Goal: Information Seeking & Learning: Find specific page/section

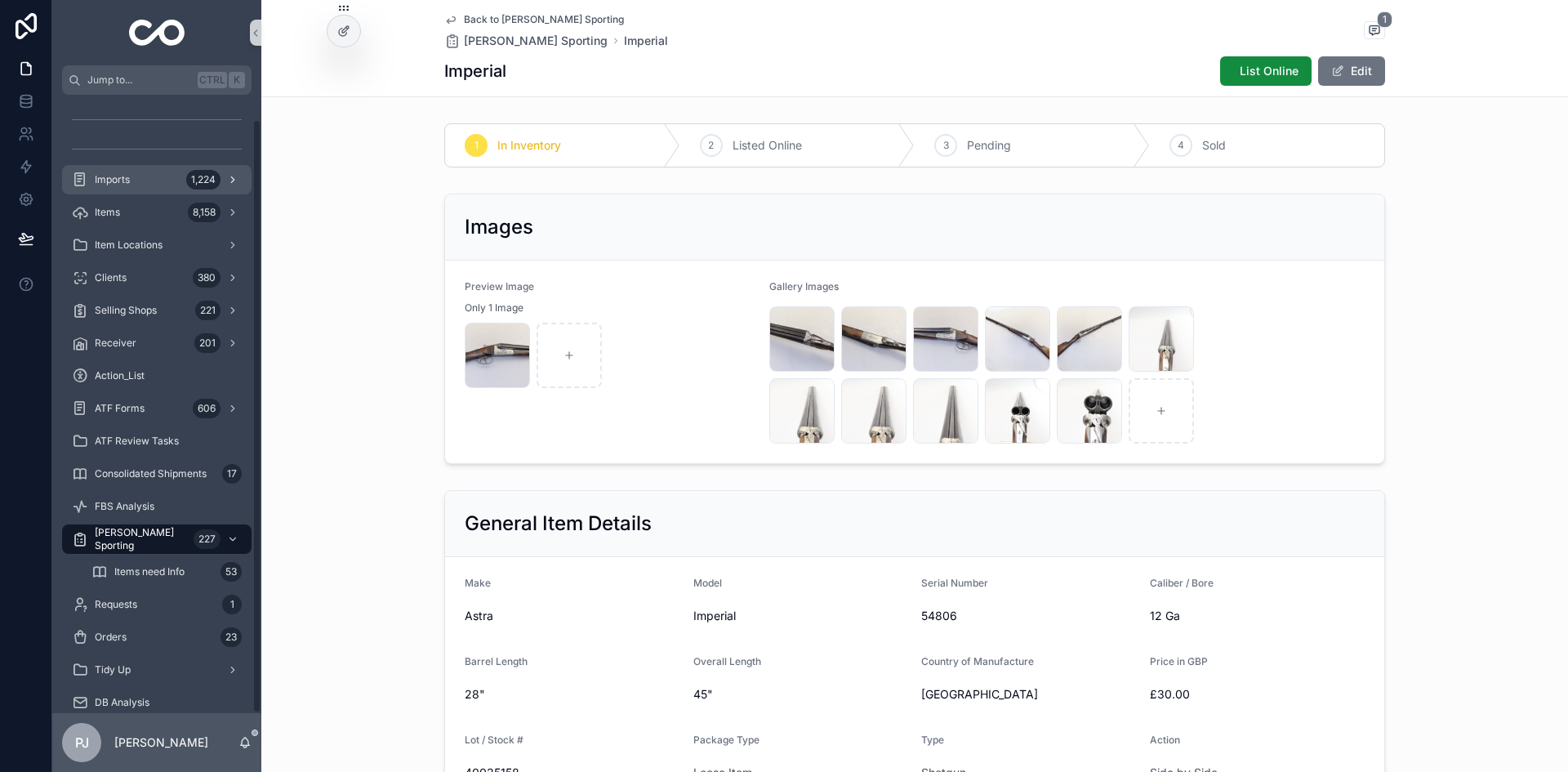
scroll to position [25, 0]
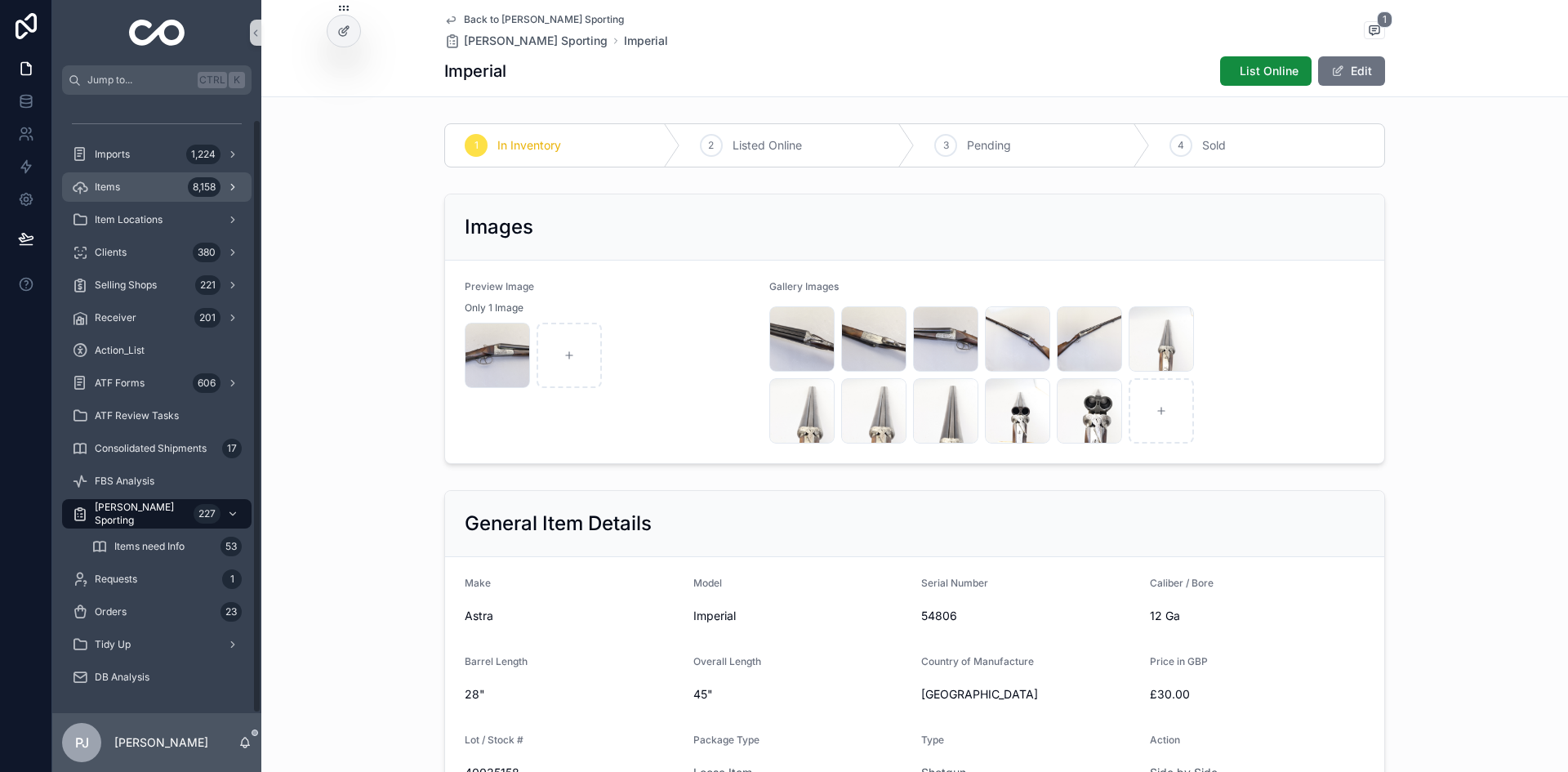
click at [138, 176] on div "Items 8,158" at bounding box center [156, 187] width 169 height 26
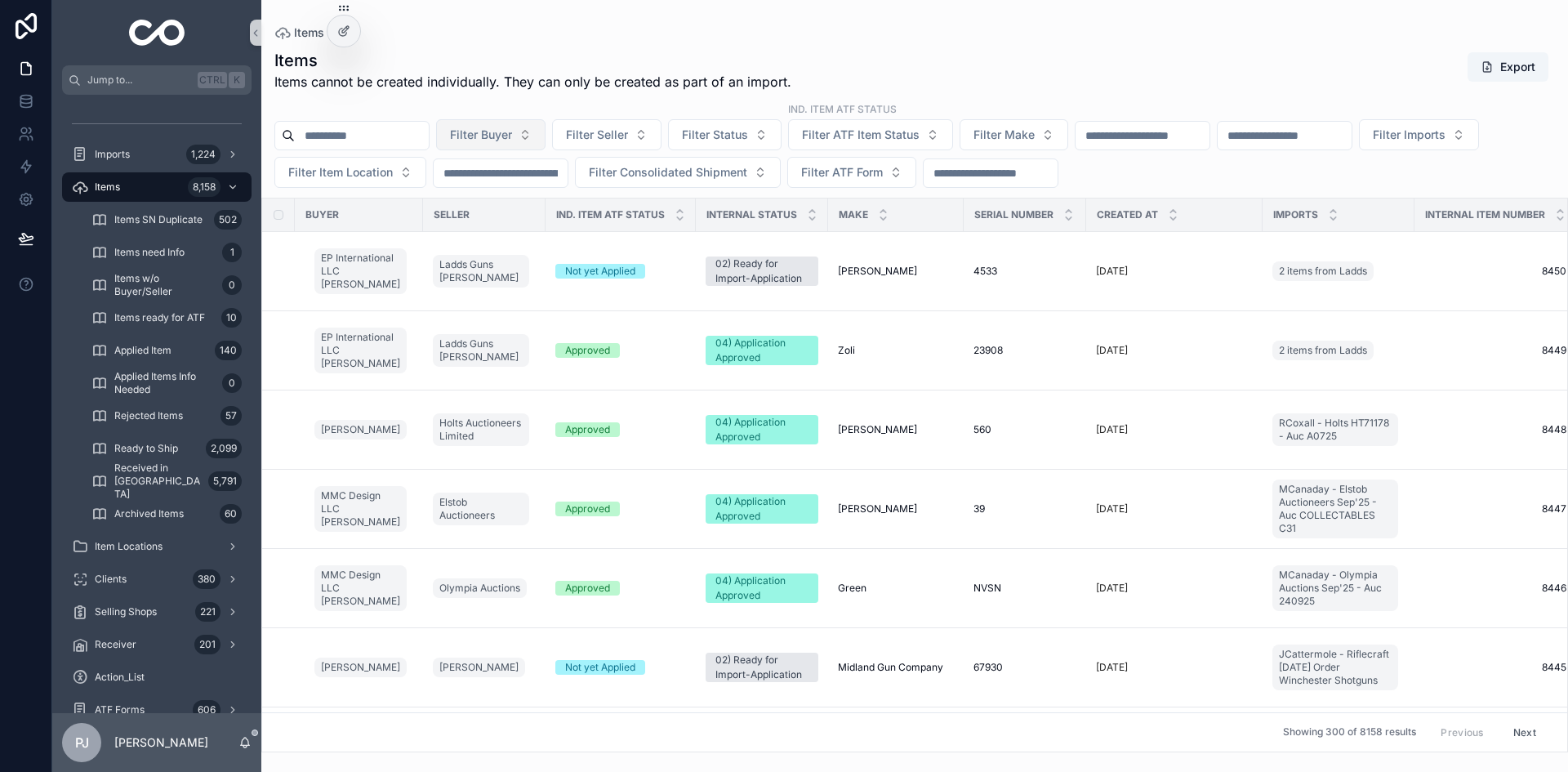
click at [512, 136] on span "Filter Buyer" at bounding box center [481, 134] width 62 height 16
type input "****"
click at [490, 201] on span "[PERSON_NAME]" at bounding box center [488, 201] width 94 height 16
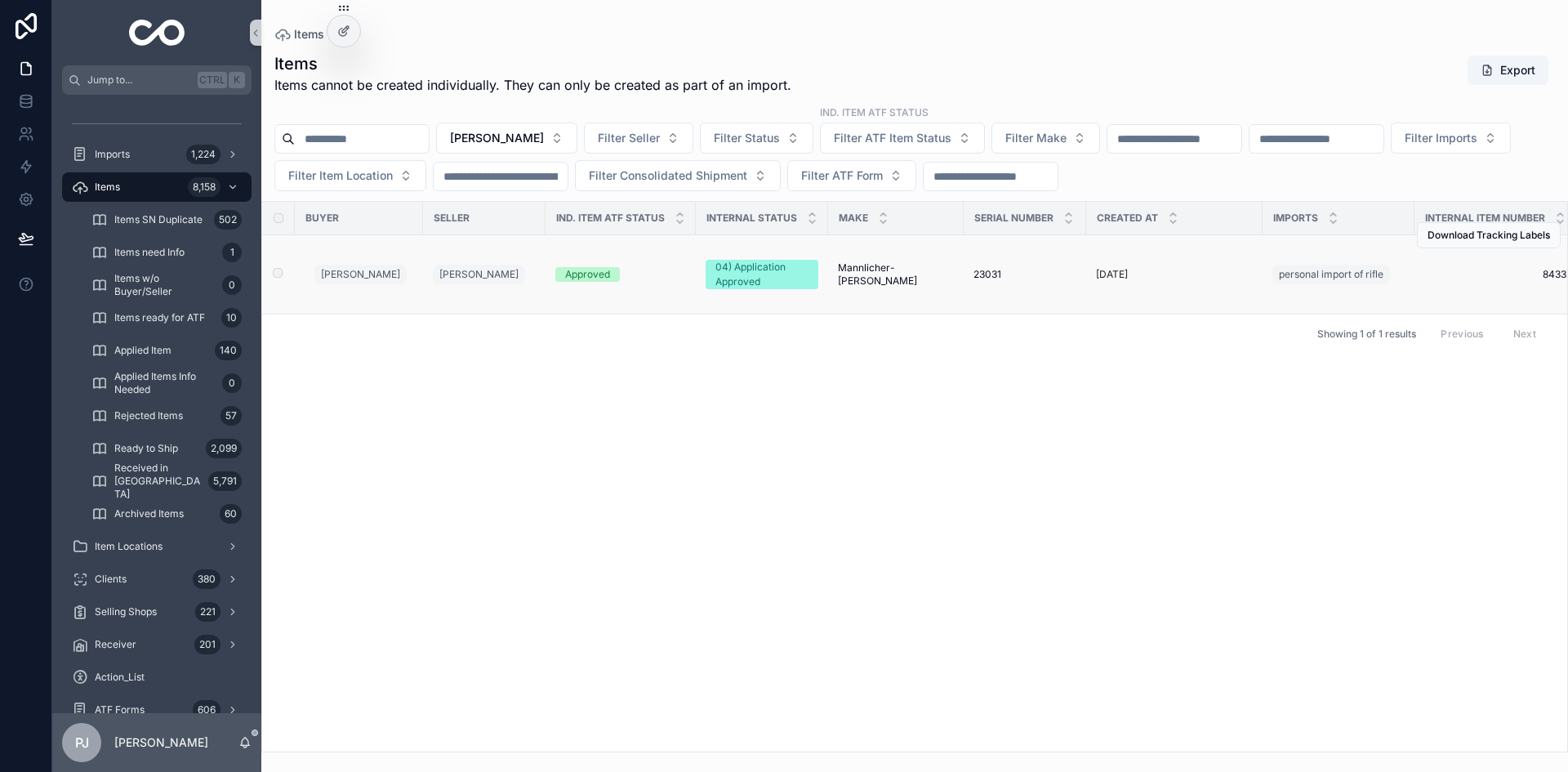
click at [905, 277] on span "Mannlicher-[PERSON_NAME]" at bounding box center [895, 275] width 116 height 26
click at [681, 417] on div "Buyer Seller Ind. Item ATF Status Internal Status Make Serial Number Created at…" at bounding box center [914, 476] width 1304 height 550
click at [95, 179] on div "Items 8,158" at bounding box center [156, 187] width 169 height 26
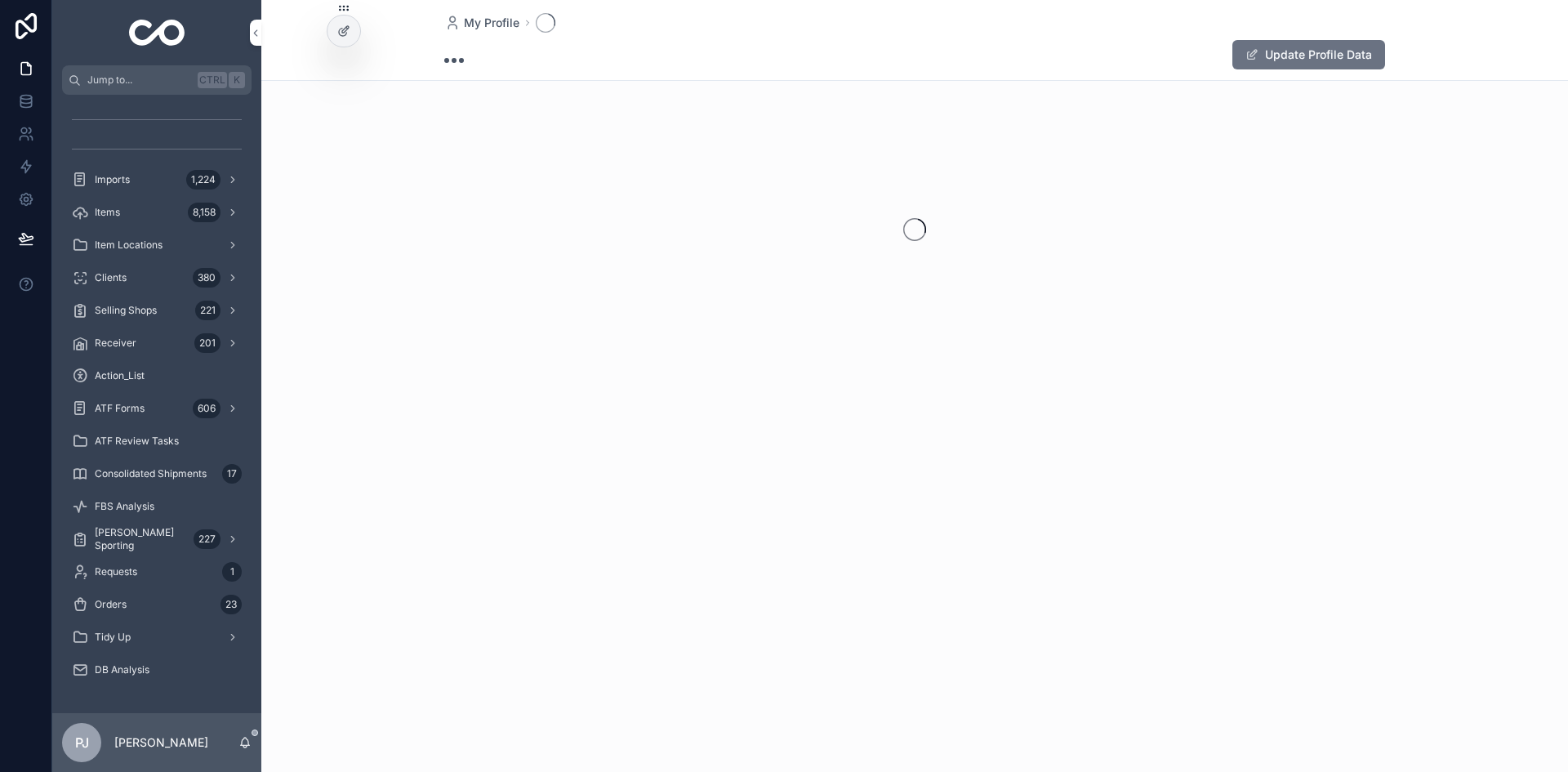
click at [108, 193] on link "Imports 1,224" at bounding box center [156, 179] width 189 height 29
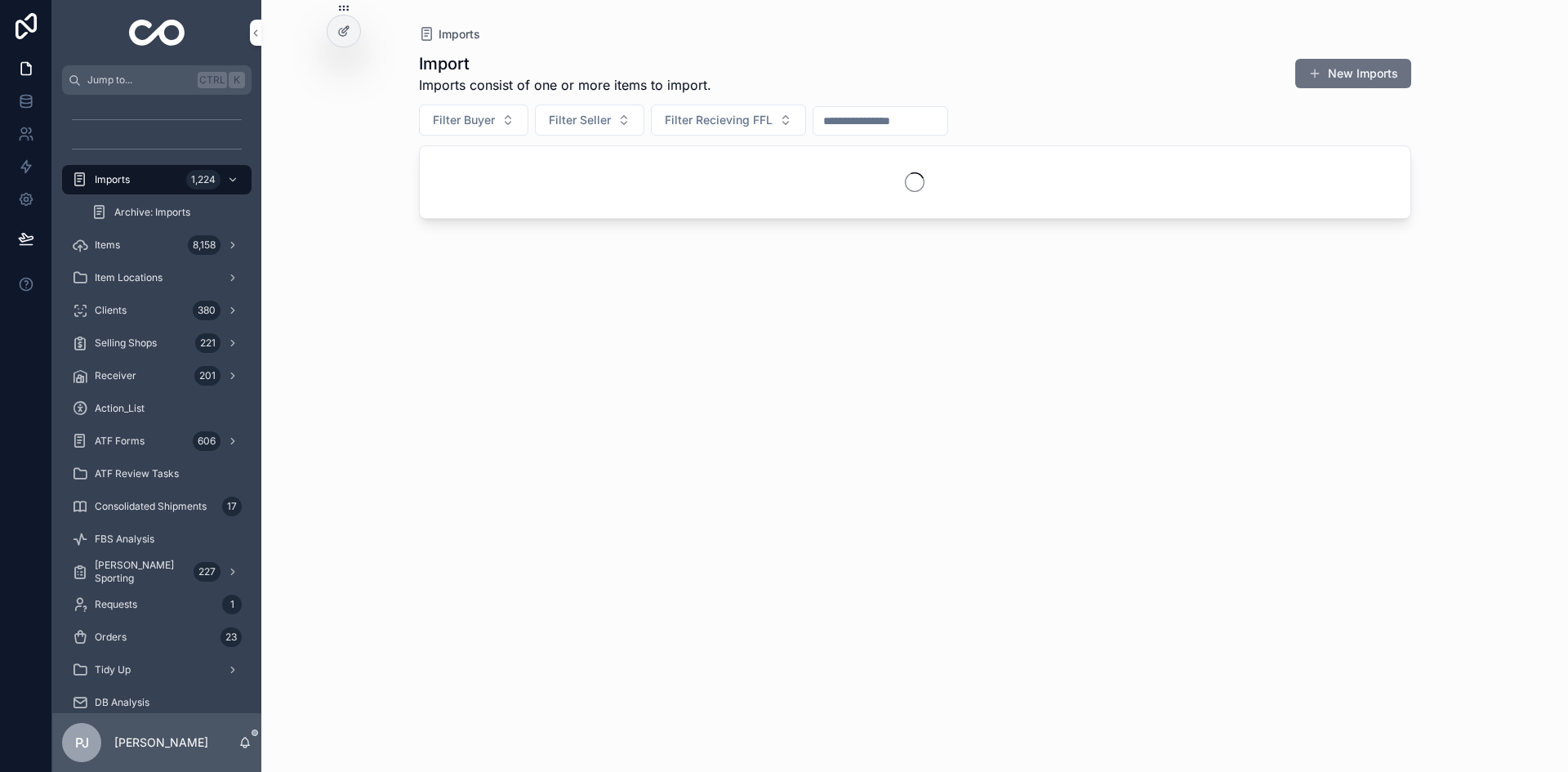
click at [484, 135] on button "Filter Buyer" at bounding box center [473, 120] width 109 height 31
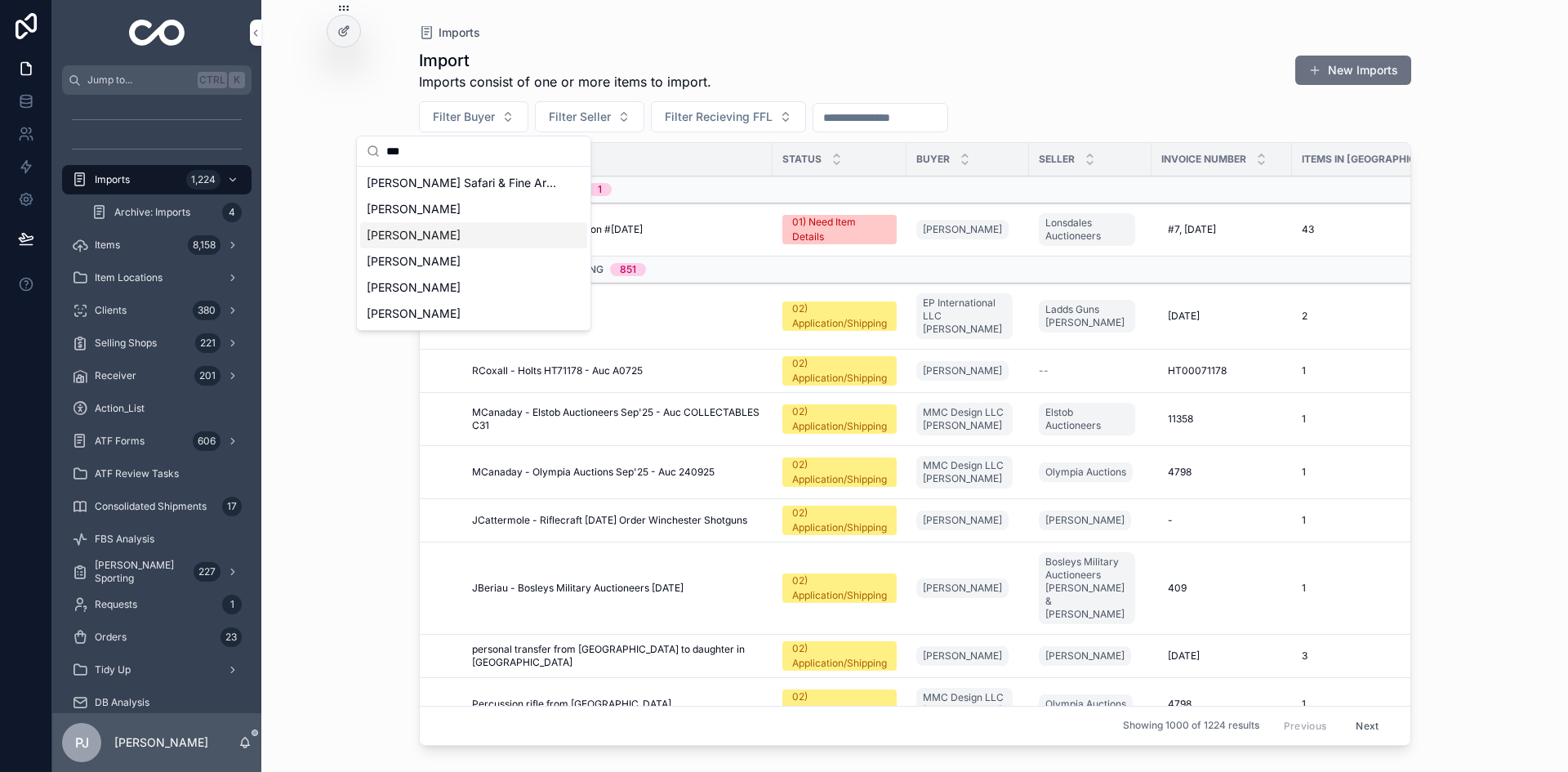
type input "***"
click at [437, 241] on span "Christopher Mackenzie" at bounding box center [414, 234] width 94 height 16
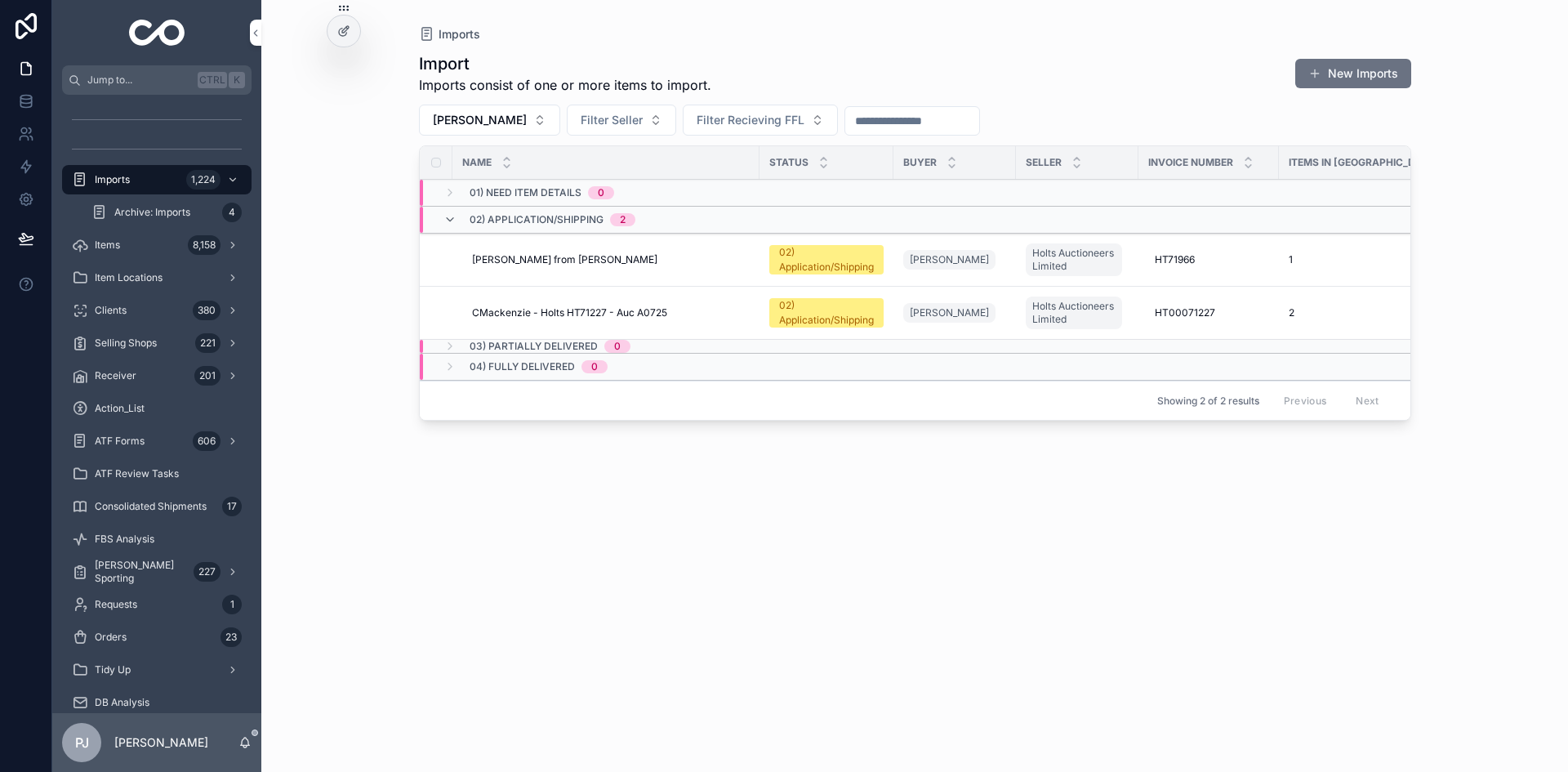
click at [584, 262] on span "Caesar Guerini from Holts" at bounding box center [564, 260] width 185 height 13
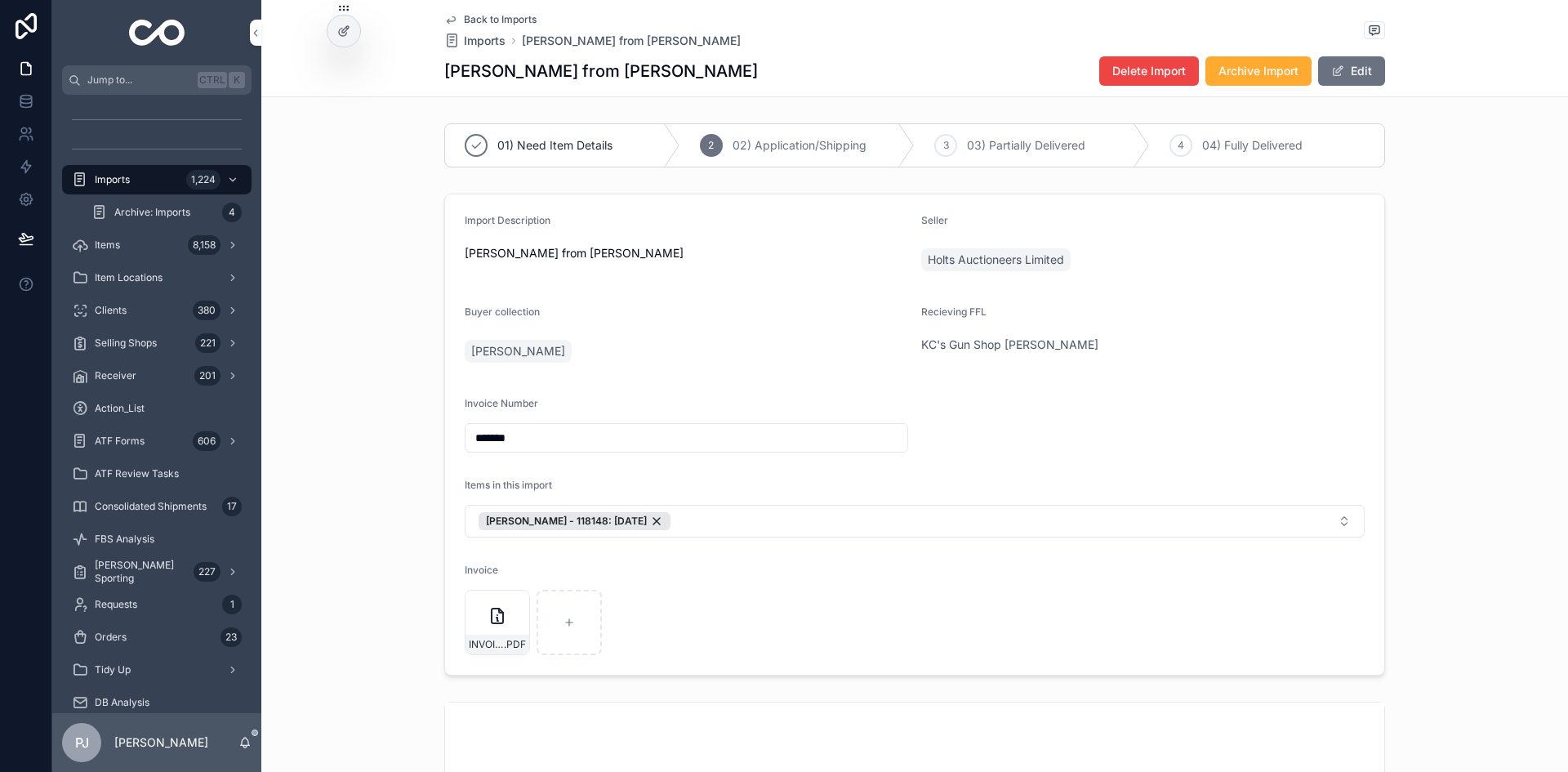
click at [996, 338] on span "KC's Gun Shop [PERSON_NAME]" at bounding box center [1010, 344] width 177 height 16
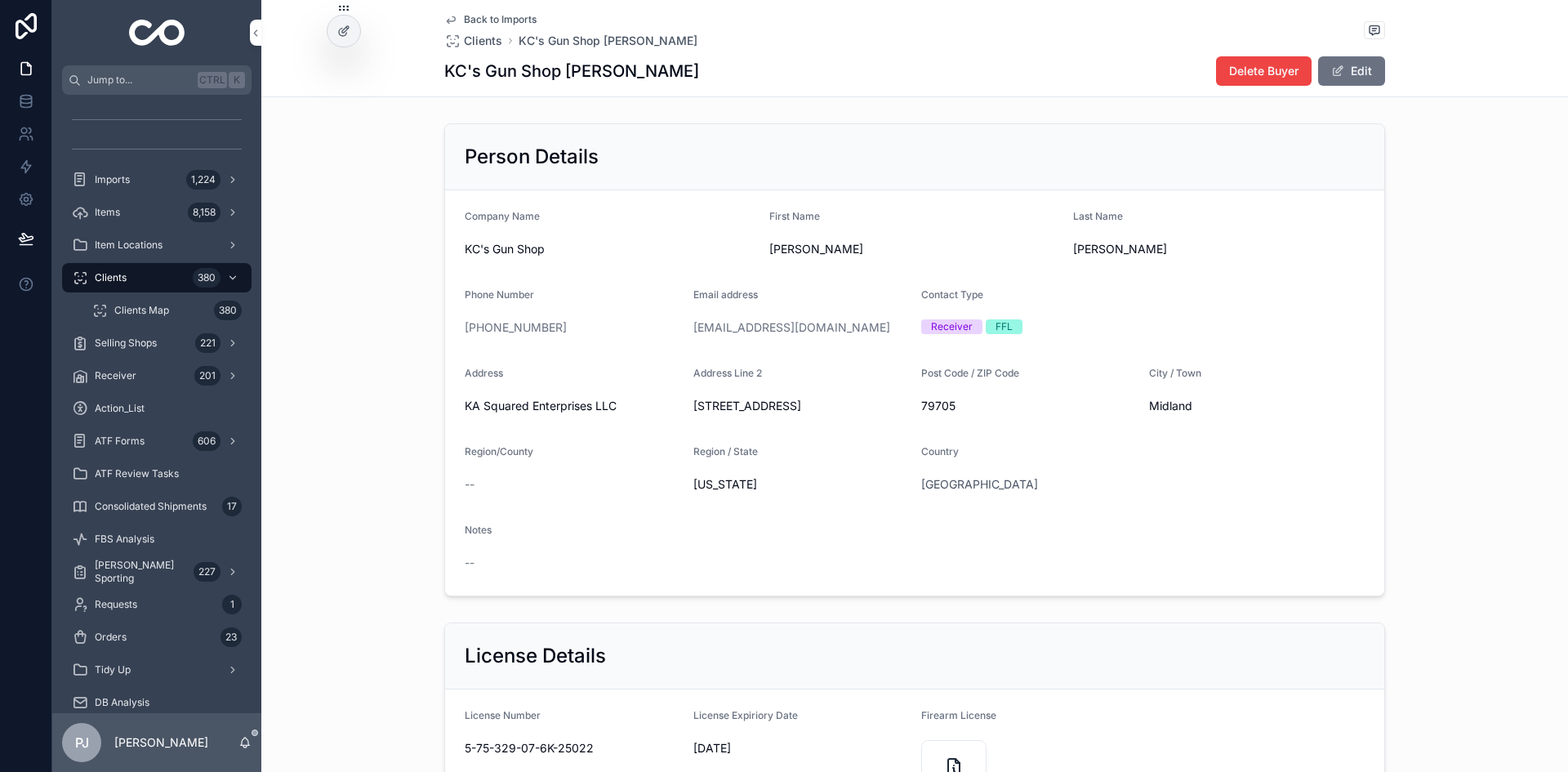
click at [406, 264] on div "Person Details Company Name KC's Gun Shop First Name Kelly Last Name Cruce Phon…" at bounding box center [915, 360] width 1306 height 486
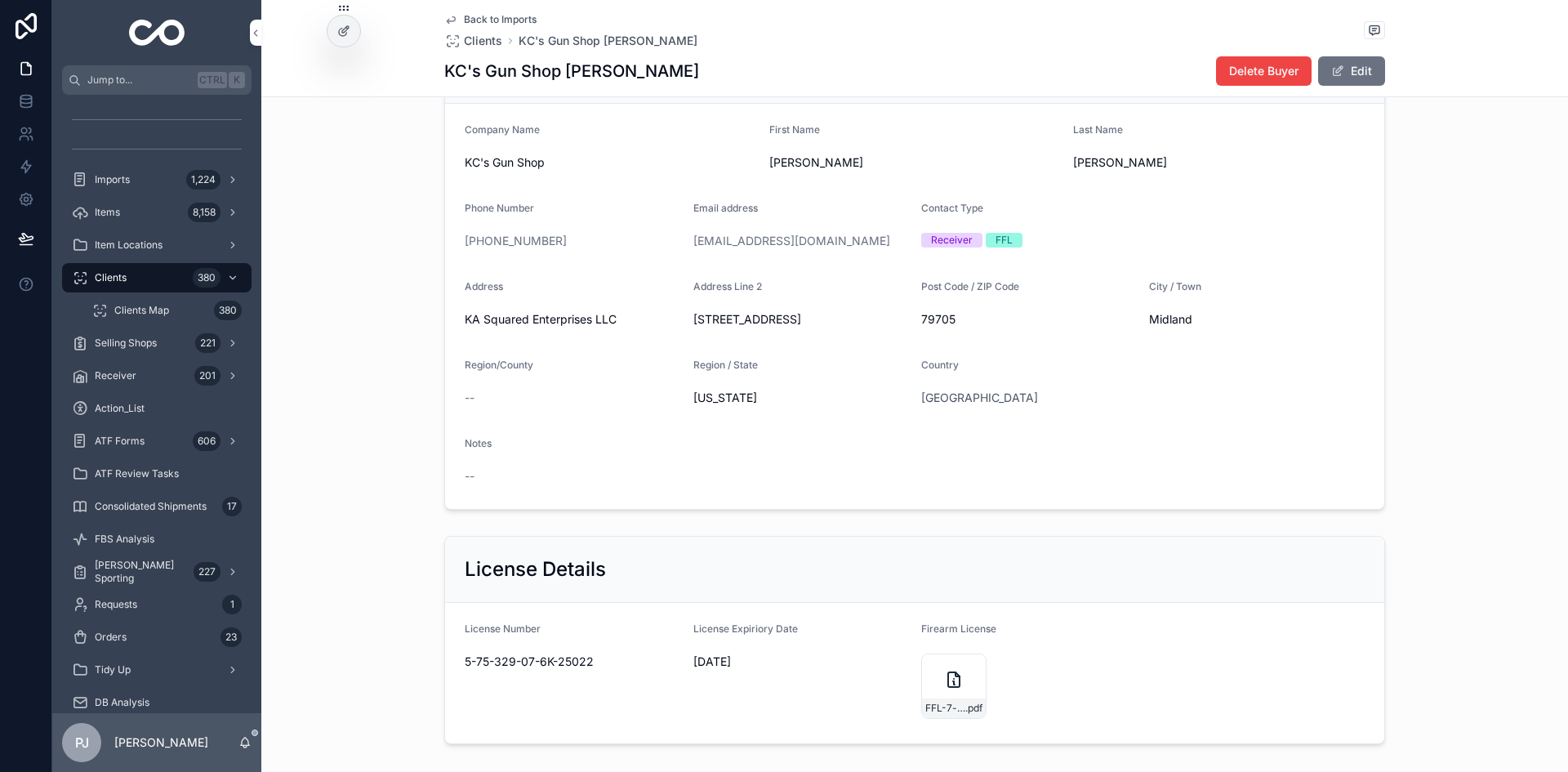
scroll to position [82, 0]
